Goal: Communication & Community: Answer question/provide support

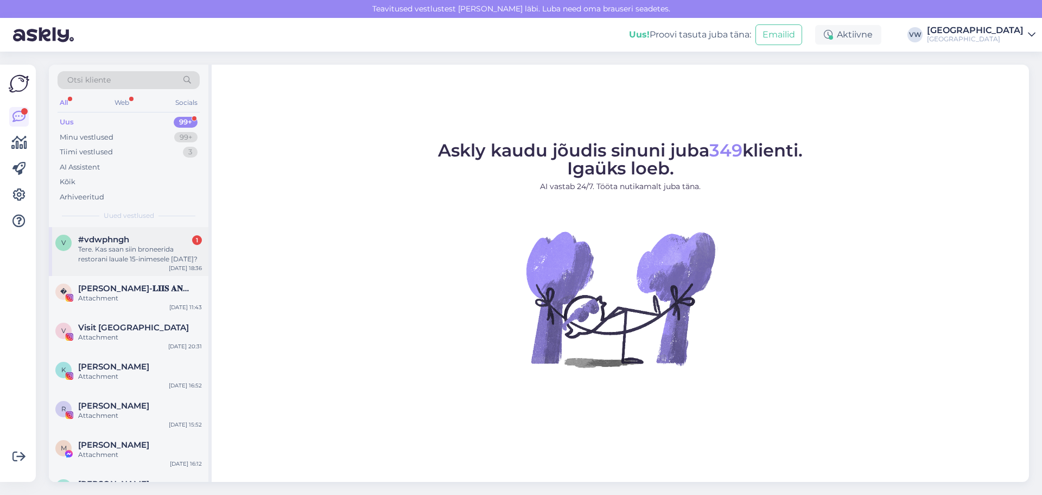
click at [148, 265] on div "v #vdwphngh 1 Tere. Kas saan siin broneerida restorani lauale 15-inimesele [DAT…" at bounding box center [129, 251] width 160 height 49
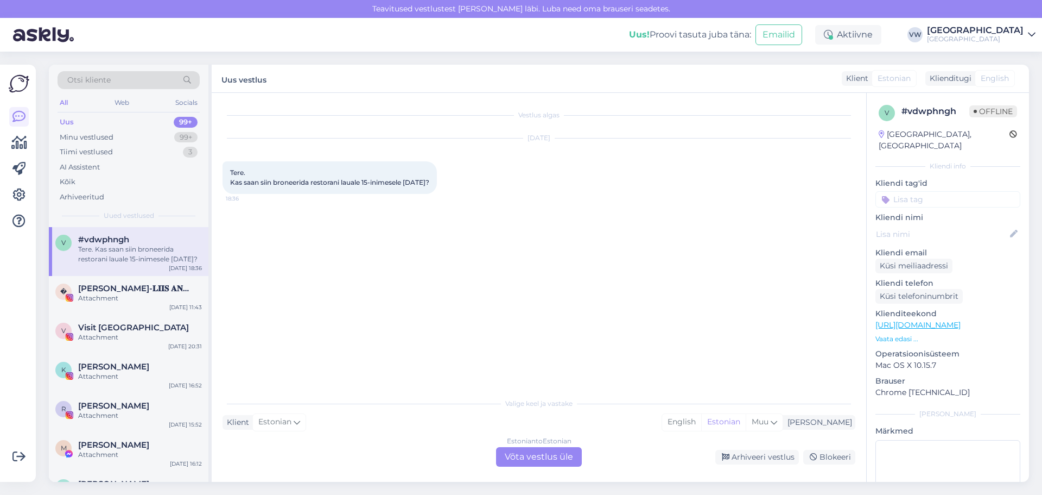
click at [383, 427] on div "Klient Estonian Mina English Estonian Muu" at bounding box center [539, 422] width 633 height 15
click at [539, 458] on div "Estonian to Estonian Võta vestlus üle" at bounding box center [539, 457] width 86 height 20
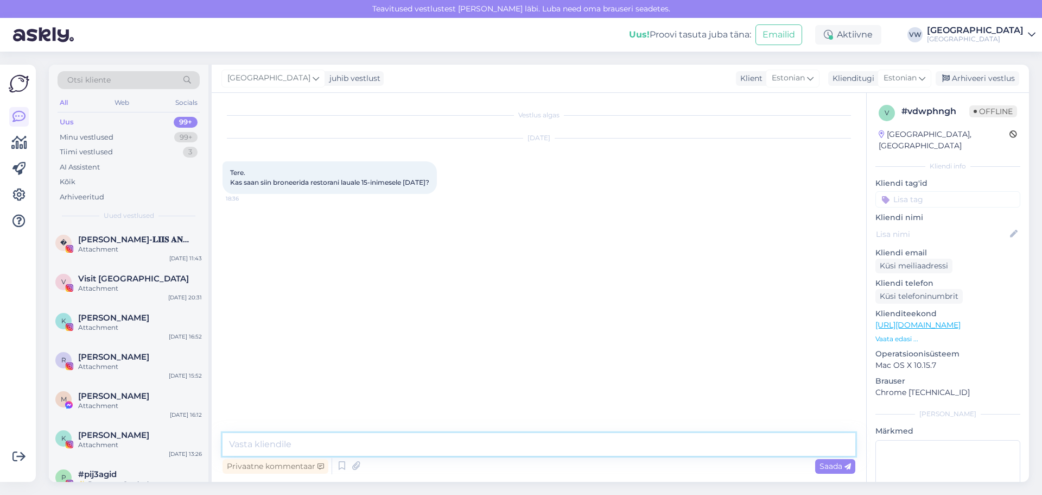
click at [437, 441] on textarea at bounding box center [539, 444] width 633 height 23
paste textarea "Tere, [PERSON_NAME]! Täname päringu eest ja antud kuupäeval on meil võimalik te…"
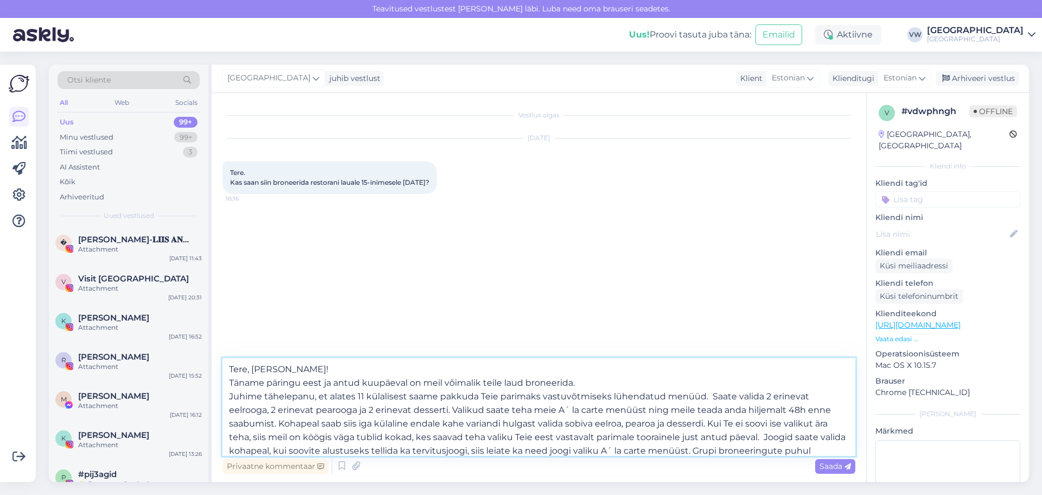
click at [269, 368] on textarea "Tere, [PERSON_NAME]! Täname päringu eest ja antud kuupäeval on meil võimalik te…" at bounding box center [539, 407] width 633 height 98
click at [271, 368] on textarea "Tere, [PERSON_NAME]! Täname päringu eest ja antud kuupäeval on meil võimalik te…" at bounding box center [539, 407] width 633 height 98
drag, startPoint x: 271, startPoint y: 368, endPoint x: 249, endPoint y: 371, distance: 22.5
click at [249, 371] on textarea "Tere, [PERSON_NAME]! Täname päringu eest ja antud kuupäeval on meil võimalik te…" at bounding box center [539, 407] width 633 height 98
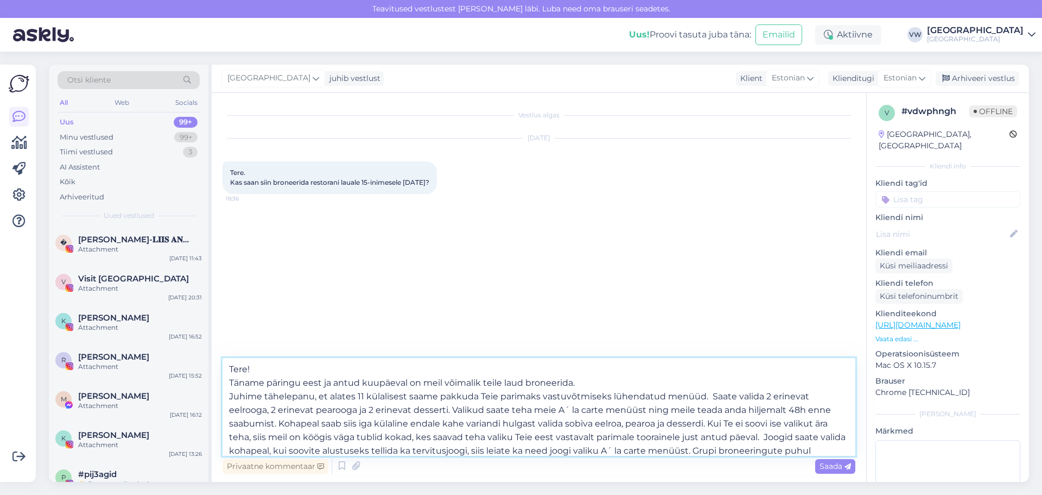
type textarea "Tere! Täname päringu eest ja antud kuupäeval on meil võimalik teile laud bronee…"
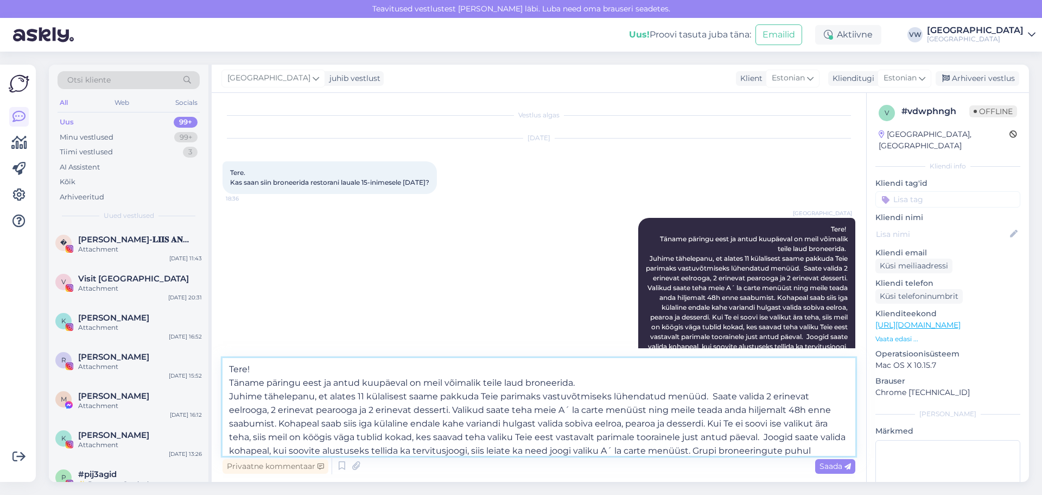
scroll to position [80, 0]
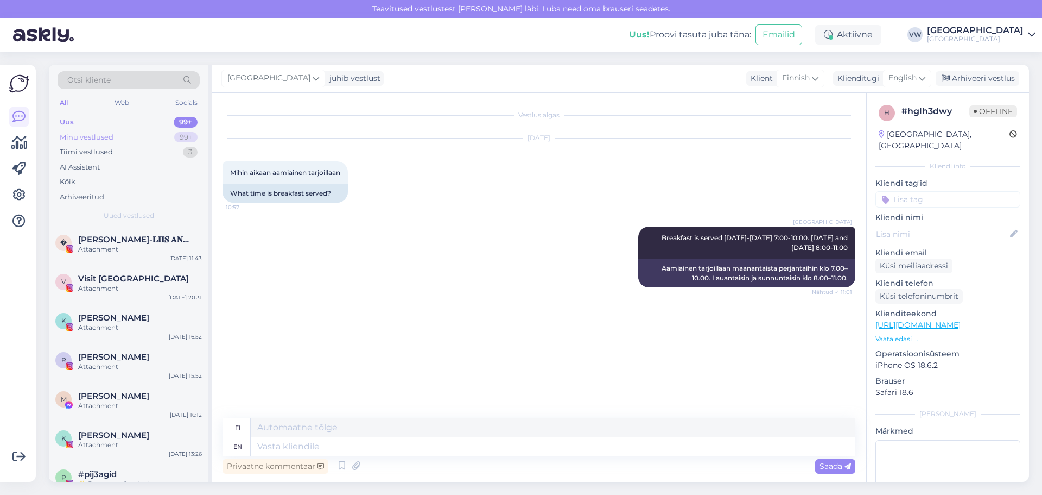
click at [137, 134] on div "Minu vestlused 99+" at bounding box center [129, 137] width 142 height 15
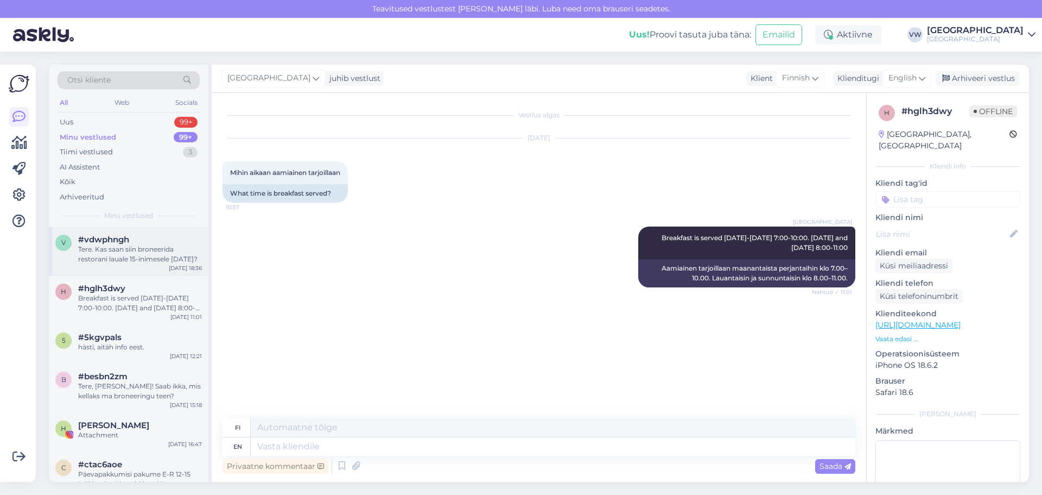
click at [149, 247] on div "Tere. Kas saan siin broneerida restorani lauale 15-inimesele [DATE]?" at bounding box center [140, 254] width 124 height 20
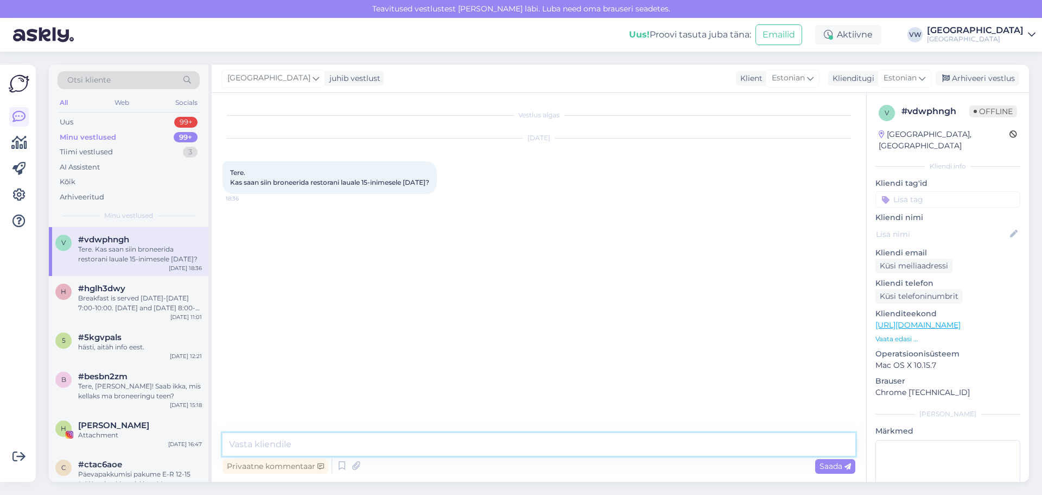
click at [349, 445] on textarea at bounding box center [539, 444] width 633 height 23
paste textarea "Tere, [PERSON_NAME]! Täname päringu eest ja antud kuupäeval on meil võimalik te…"
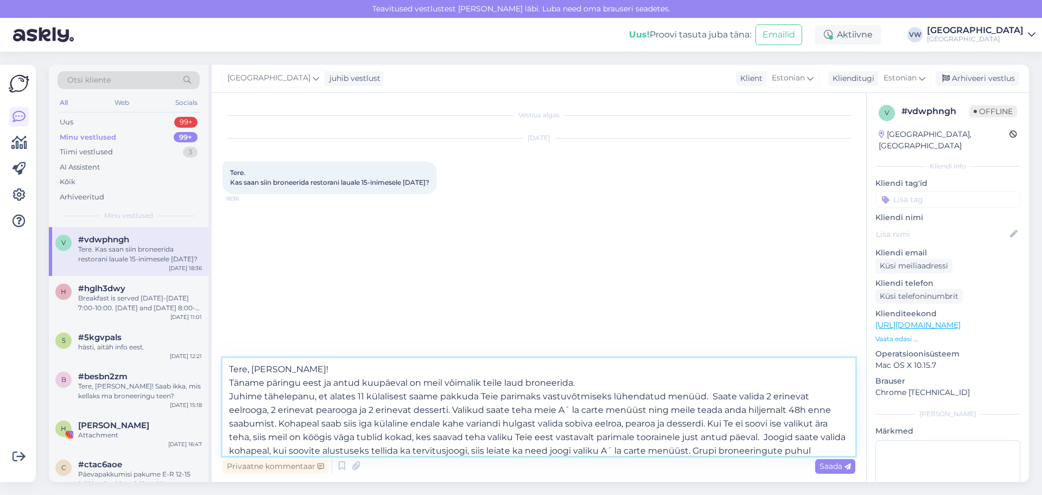
click at [266, 372] on textarea "Tere, [PERSON_NAME]! Täname päringu eest ja antud kuupäeval on meil võimalik te…" at bounding box center [539, 407] width 633 height 98
click at [270, 369] on textarea "Tere, [PERSON_NAME]! Täname päringu eest ja antud kuupäeval on meil võimalik te…" at bounding box center [539, 407] width 633 height 98
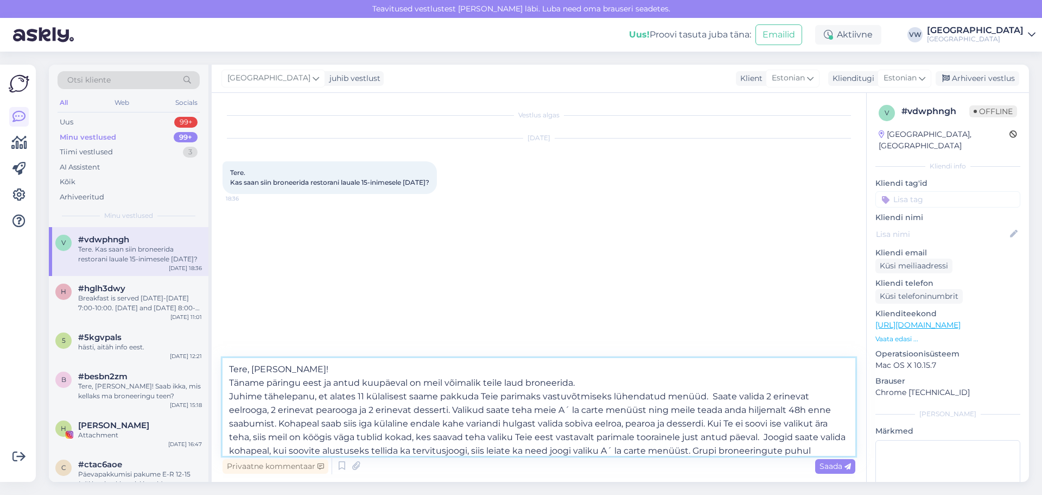
click at [270, 369] on textarea "Tere, [PERSON_NAME]! Täname päringu eest ja antud kuupäeval on meil võimalik te…" at bounding box center [539, 407] width 633 height 98
click at [267, 369] on textarea "Tere, [PERSON_NAME]! Täname päringu eest ja antud kuupäeval on meil võimalik te…" at bounding box center [539, 407] width 633 height 98
click at [279, 365] on textarea "Tere, [PERSON_NAME]! Täname päringu eest ja antud kuupäeval on meil võimalik te…" at bounding box center [539, 407] width 633 height 98
drag, startPoint x: 270, startPoint y: 368, endPoint x: 248, endPoint y: 369, distance: 22.3
click at [248, 369] on textarea "Tere, [PERSON_NAME]! Täname päringu eest ja antud kuupäeval on meil võimalik te…" at bounding box center [539, 407] width 633 height 98
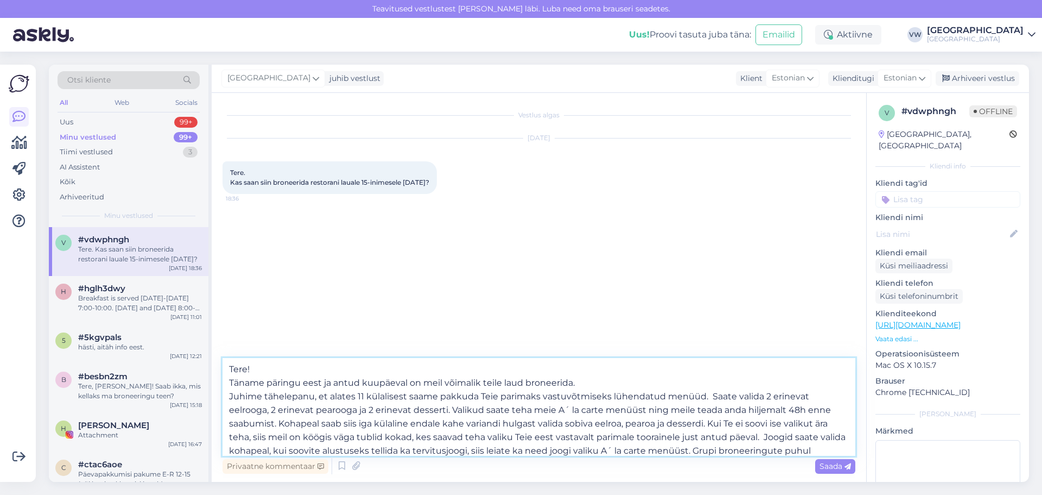
click at [299, 379] on textarea "Tere! Täname päringu eest ja antud kuupäeval on meil võimalik teile laud bronee…" at bounding box center [539, 407] width 633 height 98
click at [388, 419] on textarea "Tere! Täname päringu eest ja antud kuupäeval on meil võimalik teile laud bronee…" at bounding box center [539, 407] width 633 height 98
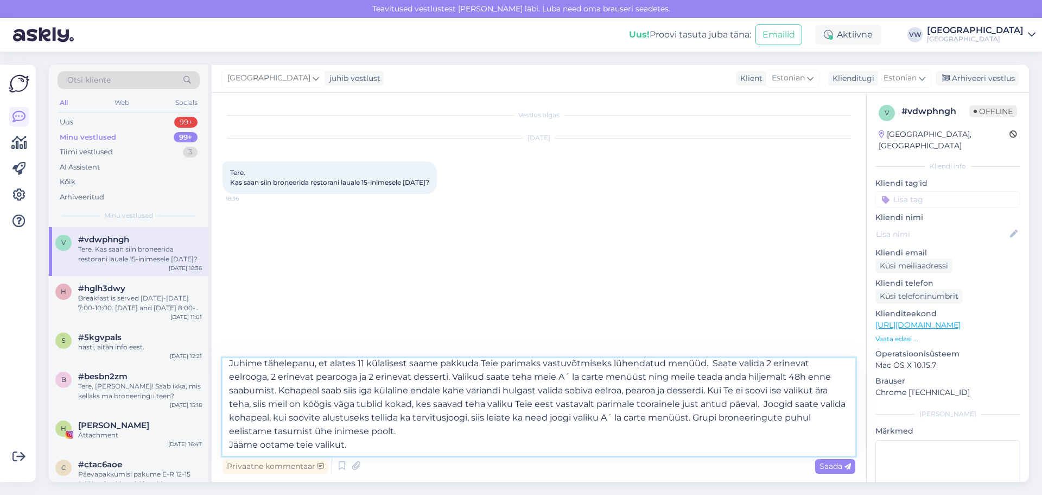
scroll to position [60, 0]
click at [295, 417] on textarea "Tere! Täname päringu eest ja antud kuupäeval on meil võimalik teile laud bronee…" at bounding box center [539, 407] width 633 height 98
click at [344, 419] on textarea "Tere! Täname päringu eest ja antud kuupäeval on meil võimalik teile laud bronee…" at bounding box center [539, 407] width 633 height 98
click at [406, 426] on textarea "Tere! Täname päringu eest ja antud kuupäeval on meil võimalik teile laud bronee…" at bounding box center [539, 407] width 633 height 98
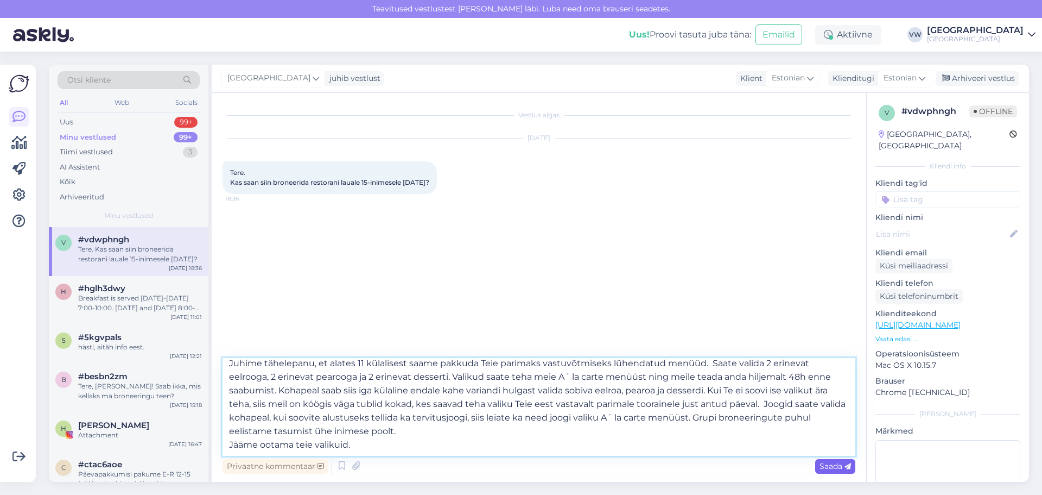
type textarea "Tere! Täname päringu eest ja antud kuupäeval on meil võimalik teile laud bronee…"
click at [831, 470] on span "Saada" at bounding box center [835, 466] width 31 height 10
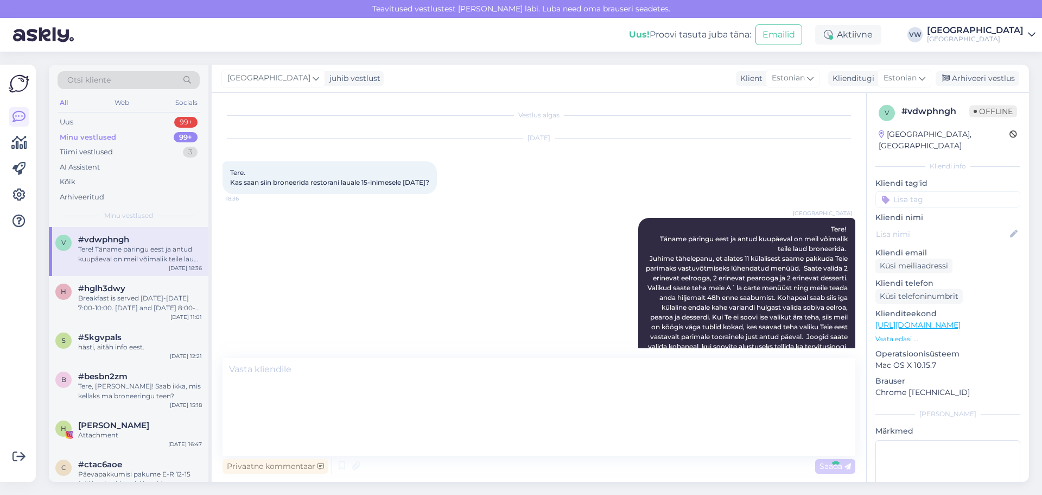
scroll to position [0, 0]
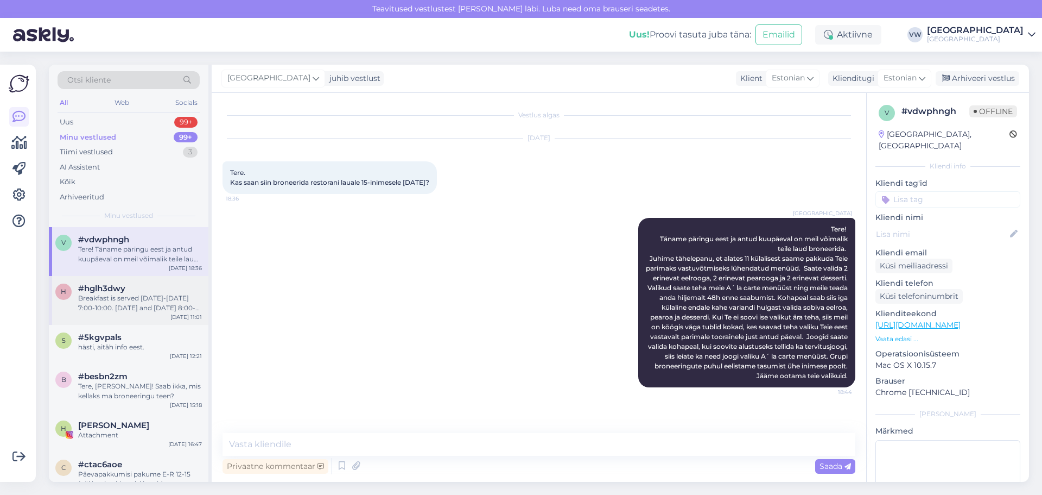
click at [136, 294] on div "Breakfast is served [DATE]-[DATE] 7:00-10:00. [DATE] and [DATE] 8:00-11:00" at bounding box center [140, 303] width 124 height 20
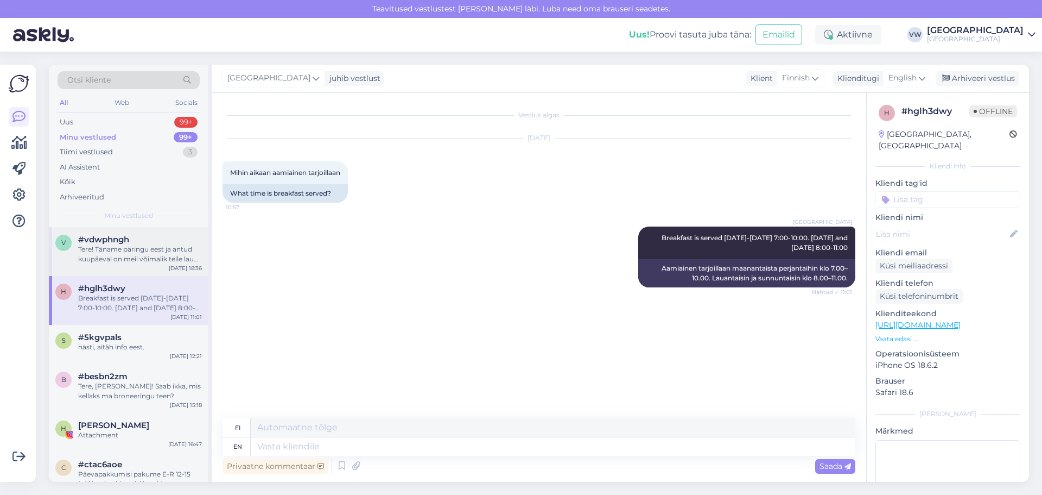
click at [147, 239] on div "#vdwphngh" at bounding box center [140, 240] width 124 height 10
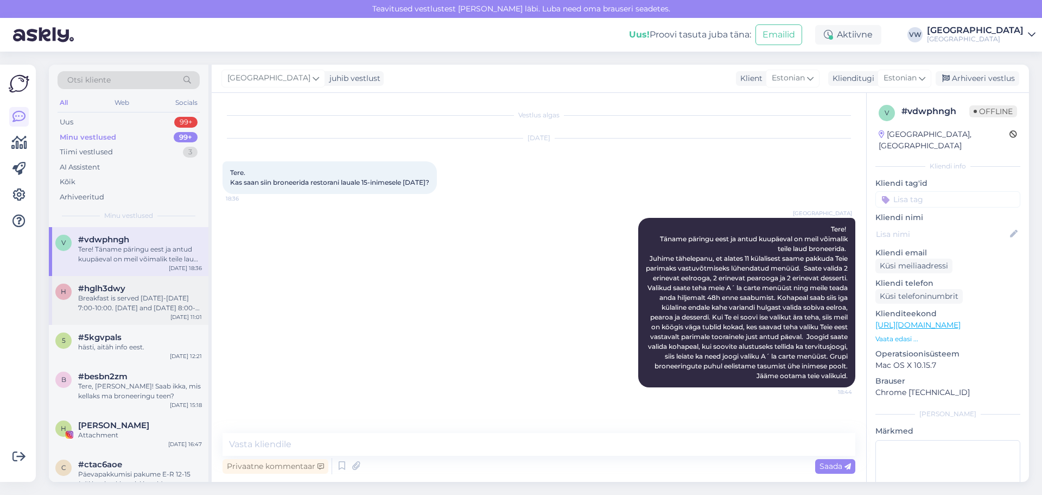
click at [154, 283] on div "#hglh3dwy" at bounding box center [140, 288] width 124 height 10
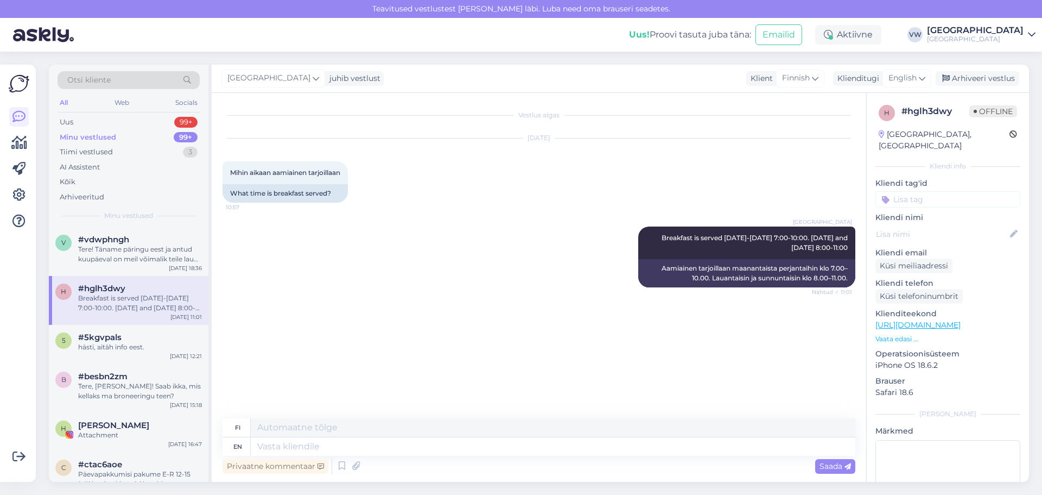
scroll to position [0, 0]
click at [150, 249] on div "Tere! Täname päringu eest ja antud kuupäeval on meil võimalik teile laud bronee…" at bounding box center [140, 254] width 124 height 20
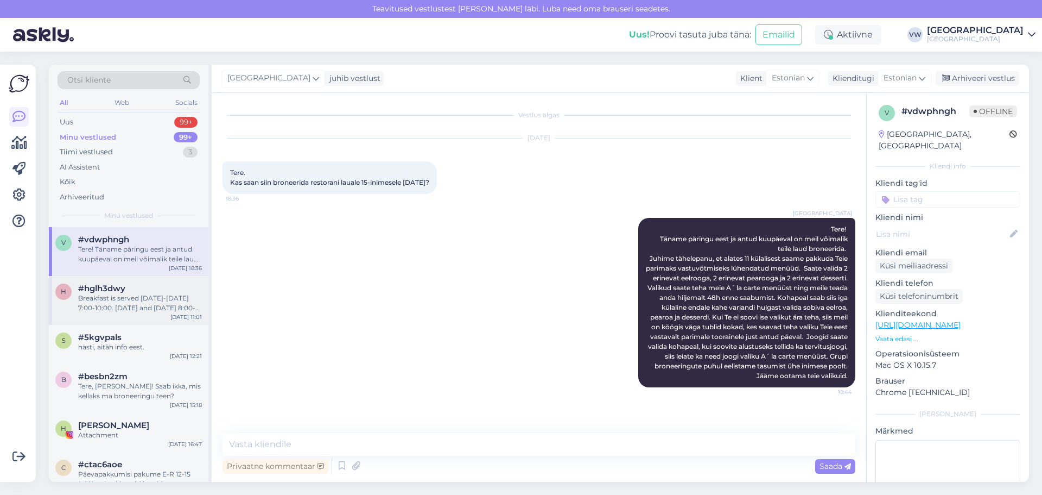
click at [136, 285] on div "#hglh3dwy" at bounding box center [140, 288] width 124 height 10
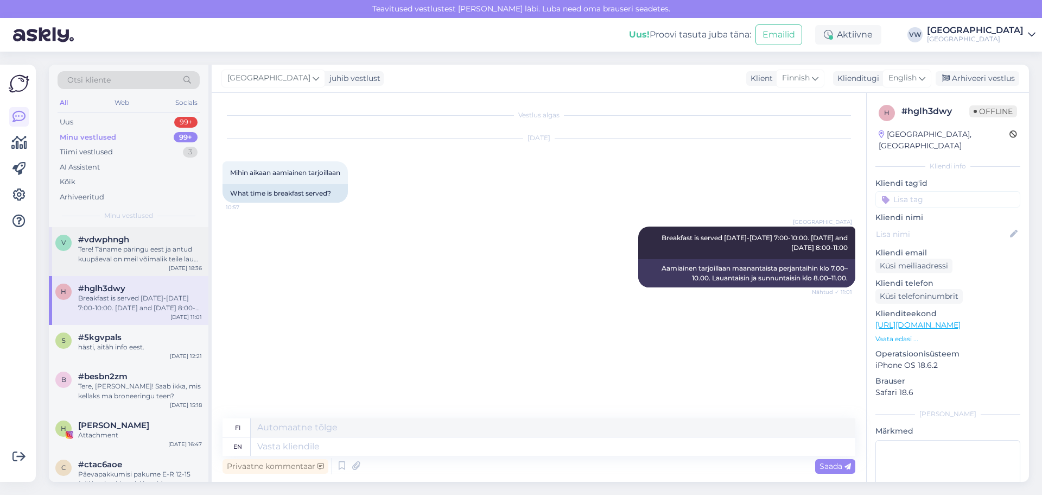
click at [135, 249] on div "Tere! Täname päringu eest ja antud kuupäeval on meil võimalik teile laud bronee…" at bounding box center [140, 254] width 124 height 20
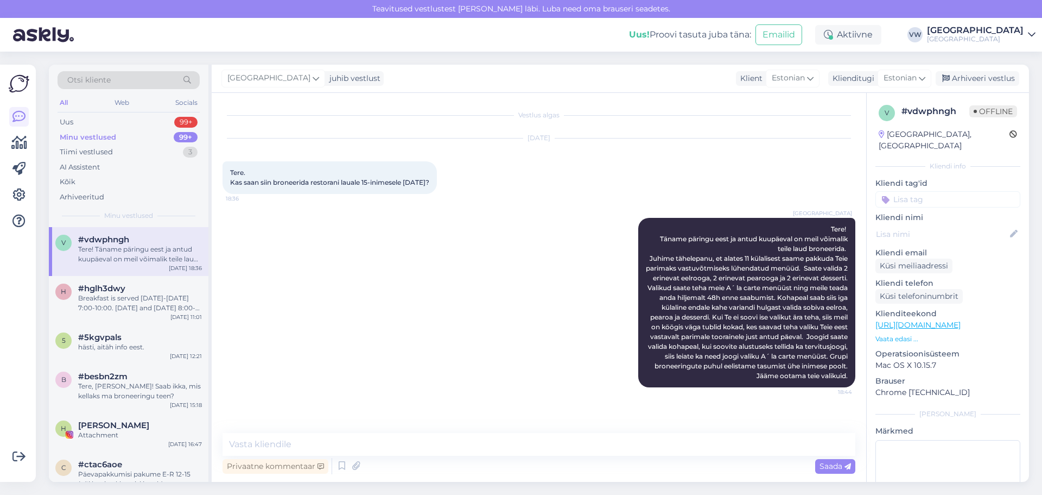
scroll to position [5, 0]
click at [134, 309] on div "Breakfast is served [DATE]-[DATE] 7:00-10:00. [DATE] and [DATE] 8:00-11:00" at bounding box center [140, 303] width 124 height 20
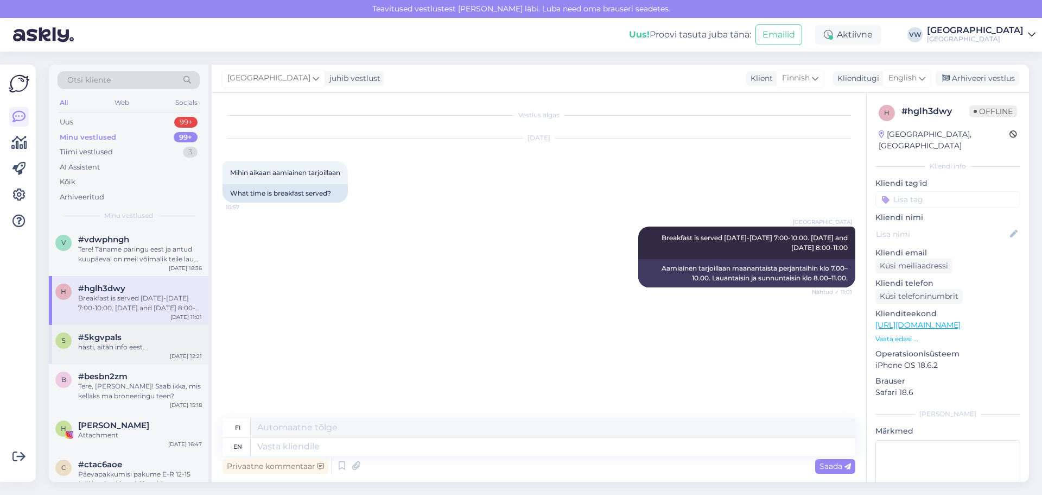
click at [130, 343] on div "hästi, aitäh info eest." at bounding box center [140, 347] width 124 height 10
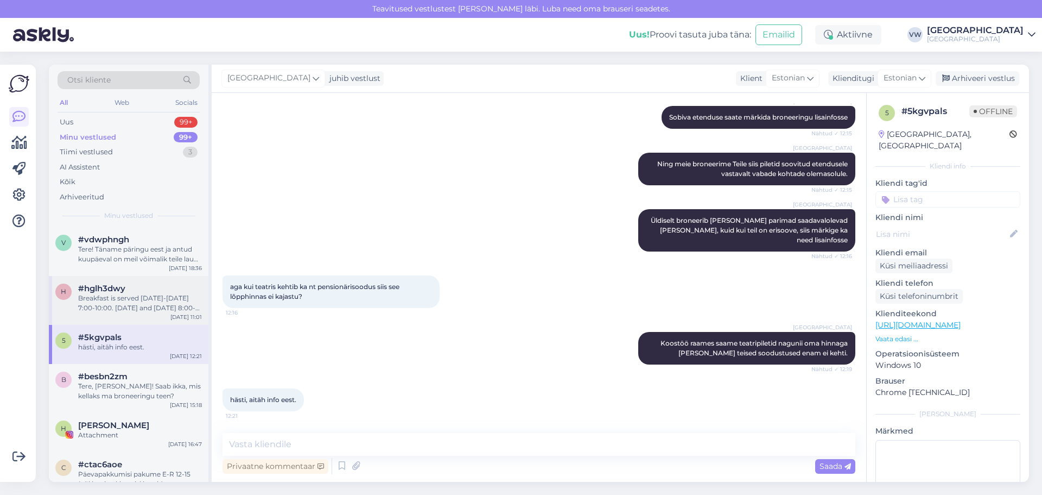
click at [132, 310] on div "Breakfast is served [DATE]-[DATE] 7:00-10:00. [DATE] and [DATE] 8:00-11:00" at bounding box center [140, 303] width 124 height 20
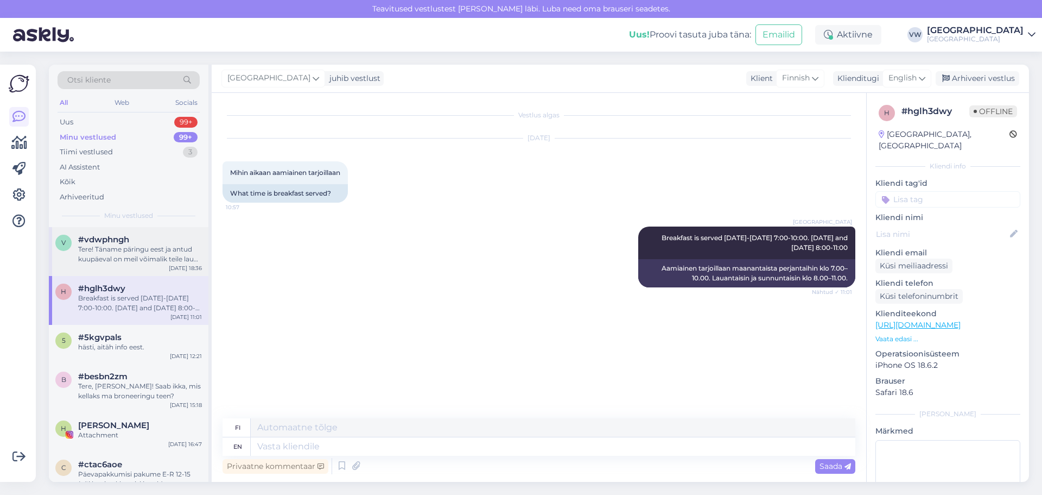
click at [142, 262] on div "Tere! Täname päringu eest ja antud kuupäeval on meil võimalik teile laud bronee…" at bounding box center [140, 254] width 124 height 20
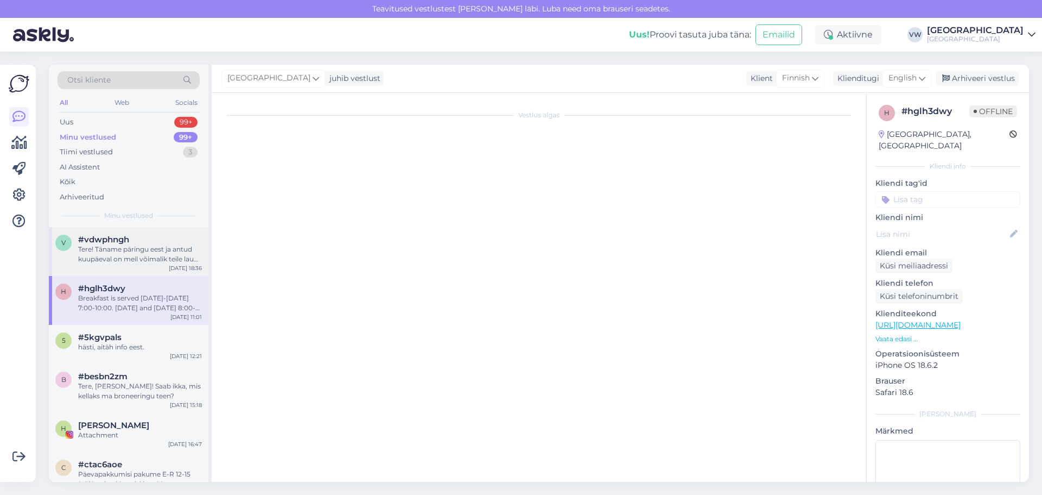
scroll to position [5, 0]
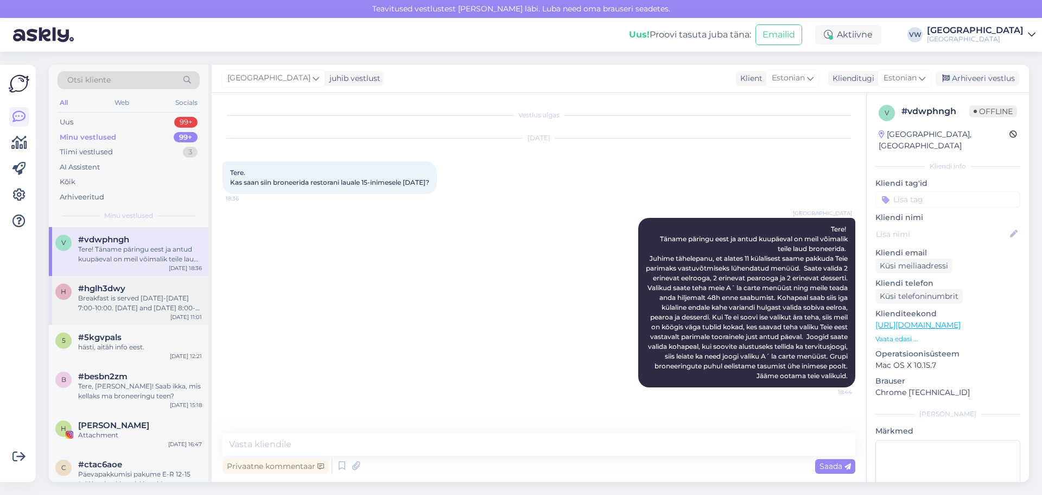
click at [114, 291] on span "#hglh3dwy" at bounding box center [101, 288] width 47 height 10
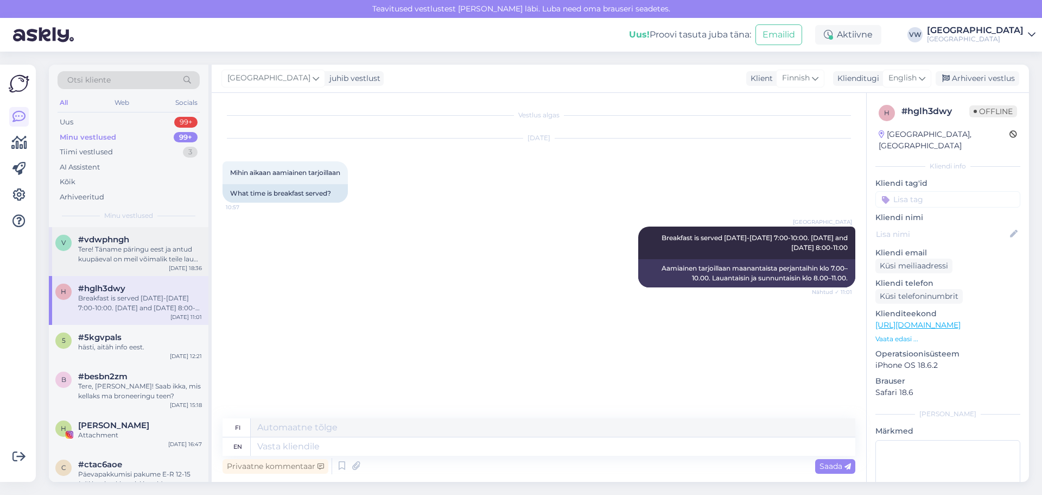
click at [123, 256] on div "Tere! Täname päringu eest ja antud kuupäeval on meil võimalik teile laud bronee…" at bounding box center [140, 254] width 124 height 20
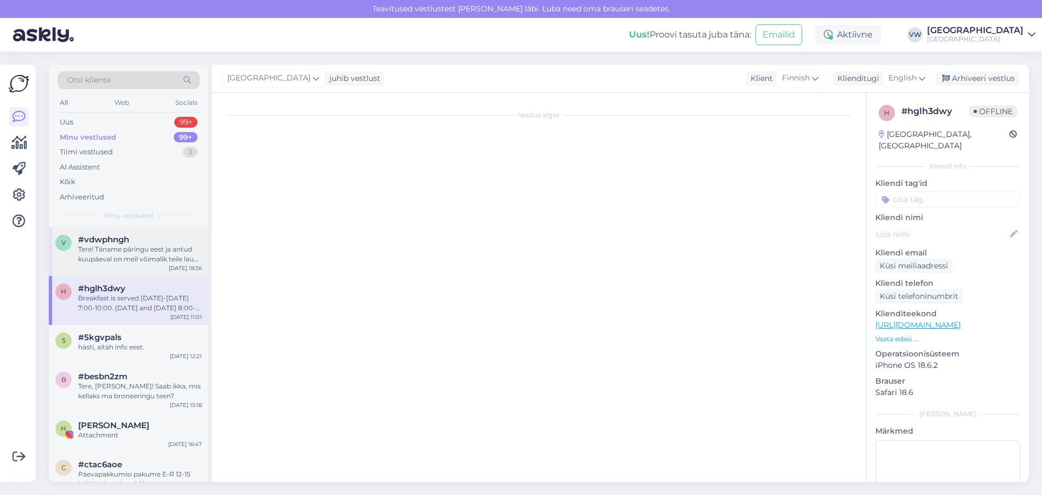
scroll to position [5, 0]
